Goal: Complete application form: Complete application form

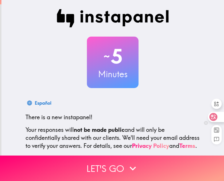
scroll to position [57, 0]
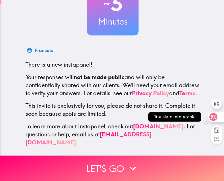
click at [213, 117] on icon at bounding box center [213, 117] width 6 height 6
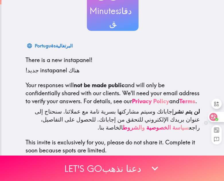
click at [213, 120] on icon at bounding box center [213, 117] width 8 height 8
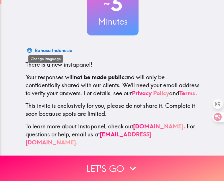
click at [39, 46] on div "Bahasa Indonesia" at bounding box center [54, 50] width 38 height 8
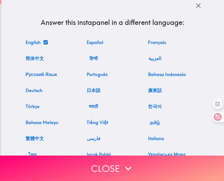
scroll to position [0, 0]
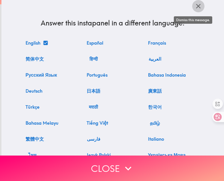
click at [194, 5] on icon "button" at bounding box center [198, 6] width 8 height 8
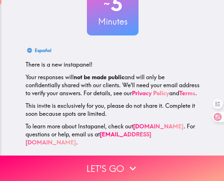
scroll to position [58, 0]
drag, startPoint x: 18, startPoint y: 54, endPoint x: 67, endPoint y: 100, distance: 67.5
click at [67, 100] on div "Français There is a new instapanel! Your responses will not be made public and …" at bounding box center [112, 96] width 183 height 102
click at [64, 61] on span "There is a new instapanel!" at bounding box center [59, 64] width 67 height 7
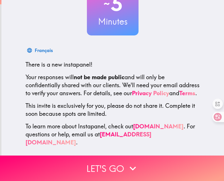
drag, startPoint x: 64, startPoint y: 59, endPoint x: 79, endPoint y: 107, distance: 50.2
click at [79, 107] on div "Français There is a new instapanel! Your responses will not be made public and …" at bounding box center [112, 96] width 183 height 102
click at [216, 118] on icon at bounding box center [213, 117] width 6 height 6
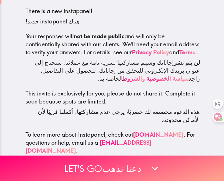
scroll to position [107, 0]
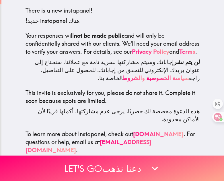
click at [121, 82] on font "لن يتم نشر إجاباتك وسيتم مشاركتها بسرية تامة مع عملائنا. سنحتاج إلى عنوان بريدك…" at bounding box center [117, 69] width 165 height 23
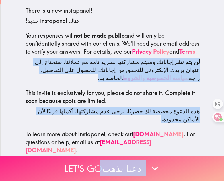
scroll to position [159, 0]
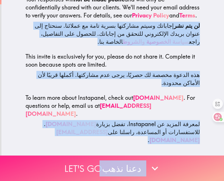
drag, startPoint x: 121, startPoint y: 88, endPoint x: 123, endPoint y: 163, distance: 74.5
click at [122, 166] on div "~ 5 ~ 5 Minutes دقائق العربية There is a new instapanel! هناك instapanel جديد! …" at bounding box center [112, 90] width 224 height 181
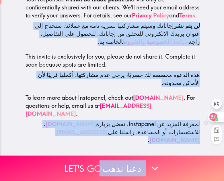
click at [215, 119] on circle at bounding box center [216, 119] width 3 height 3
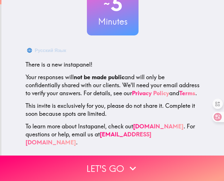
scroll to position [58, 0]
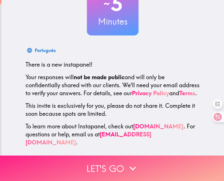
click at [116, 162] on button "Let's go" at bounding box center [112, 169] width 224 height 26
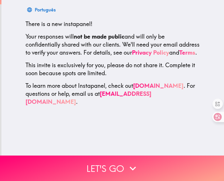
scroll to position [0, 0]
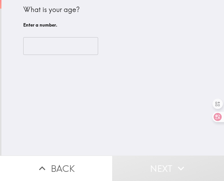
click at [65, 51] on input "number" at bounding box center [60, 46] width 75 height 18
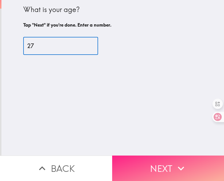
type input "27"
click at [142, 158] on button "Next" at bounding box center [168, 169] width 112 height 26
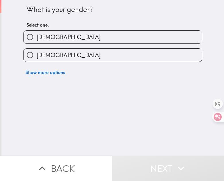
click at [87, 39] on label "[DEMOGRAPHIC_DATA]" at bounding box center [112, 37] width 178 height 13
click at [36, 39] on input "[DEMOGRAPHIC_DATA]" at bounding box center [29, 37] width 13 height 13
radio input "true"
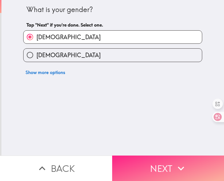
click at [156, 163] on button "Next" at bounding box center [168, 169] width 112 height 26
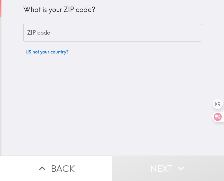
click at [101, 34] on input "ZIP code" at bounding box center [112, 33] width 179 height 18
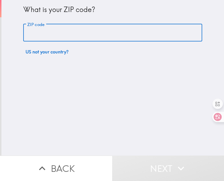
click at [71, 10] on div "What is your ZIP code?" at bounding box center [112, 10] width 179 height 10
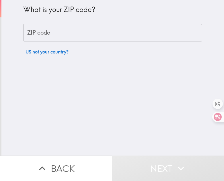
click at [71, 10] on div "What is your ZIP code?" at bounding box center [112, 10] width 179 height 10
click at [55, 34] on input "ZIP code" at bounding box center [112, 33] width 179 height 18
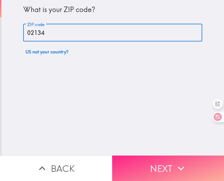
type input "02134"
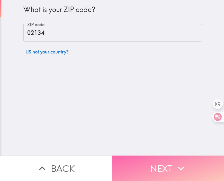
click at [146, 157] on button "Next" at bounding box center [168, 169] width 112 height 26
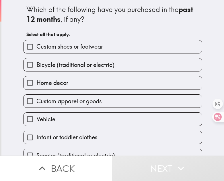
click at [78, 11] on div "Which of the following have you purchased in the past 12 months , if any?" at bounding box center [112, 14] width 173 height 19
drag, startPoint x: 78, startPoint y: 11, endPoint x: 84, endPoint y: 50, distance: 39.4
click at [84, 50] on div "Which of the following have you purchased in the past 12 months , if any? Selec…" at bounding box center [112, 90] width 183 height 181
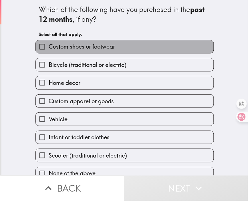
click at [72, 51] on label "Custom shoes or footwear" at bounding box center [125, 46] width 178 height 13
click at [49, 51] on input "Custom shoes or footwear" at bounding box center [42, 46] width 13 height 13
checkbox input "true"
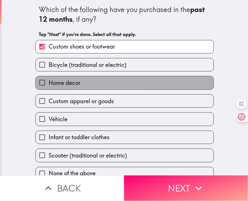
click at [76, 83] on span "Home decor" at bounding box center [65, 83] width 32 height 8
click at [49, 83] on input "Home decor" at bounding box center [42, 83] width 13 height 13
checkbox input "true"
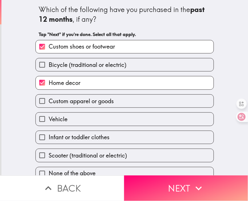
click at [88, 100] on span "Custom apparel or goods" at bounding box center [81, 101] width 65 height 8
click at [49, 100] on input "Custom apparel or goods" at bounding box center [42, 101] width 13 height 13
checkbox input "true"
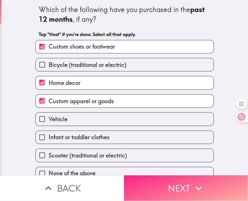
drag, startPoint x: 184, startPoint y: 186, endPoint x: 179, endPoint y: 168, distance: 18.8
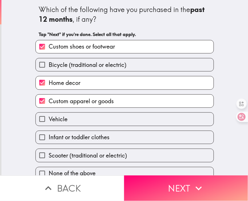
click at [184, 181] on button "Next" at bounding box center [186, 189] width 124 height 26
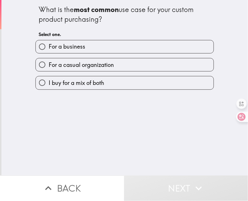
click at [120, 65] on label "For a casual organization" at bounding box center [125, 64] width 178 height 13
click at [49, 65] on input "For a casual organization" at bounding box center [42, 64] width 13 height 13
radio input "true"
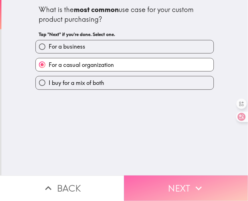
click at [193, 181] on icon "button" at bounding box center [199, 189] width 13 height 13
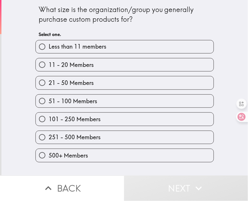
click at [88, 45] on span "Less than 11 members" at bounding box center [78, 47] width 58 height 8
click at [49, 45] on input "Less than 11 members" at bounding box center [42, 46] width 13 height 13
radio input "true"
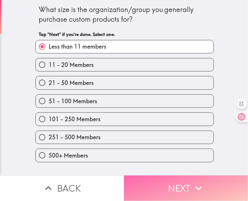
click at [180, 178] on button "Next" at bounding box center [186, 189] width 124 height 26
